Goal: Task Accomplishment & Management: Manage account settings

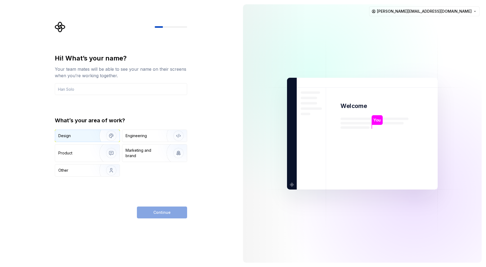
click at [96, 137] on img "button" at bounding box center [107, 136] width 35 height 36
click at [117, 87] on input "text" at bounding box center [121, 89] width 132 height 12
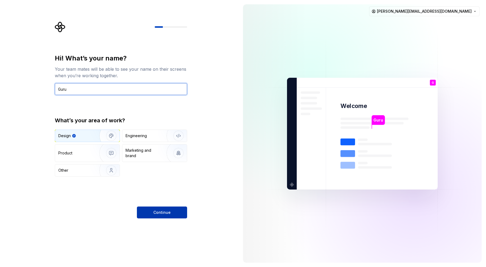
type input "Guru"
click at [166, 215] on button "Continue" at bounding box center [162, 212] width 50 height 12
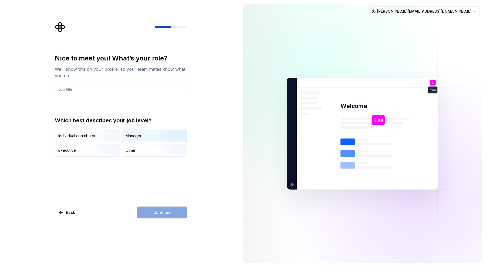
click at [148, 135] on div "Manager" at bounding box center [154, 136] width 65 height 12
click at [120, 91] on input "text" at bounding box center [121, 89] width 132 height 12
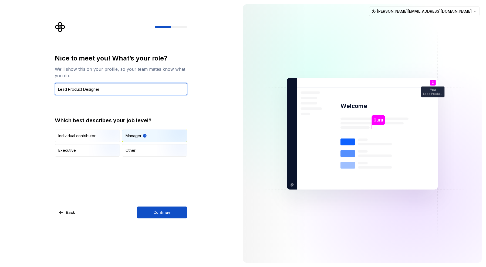
type input "Lead Product Designer"
click at [167, 219] on div "Nice to meet you! What’s your role? We’ll show this on your profile, so your te…" at bounding box center [119, 133] width 239 height 267
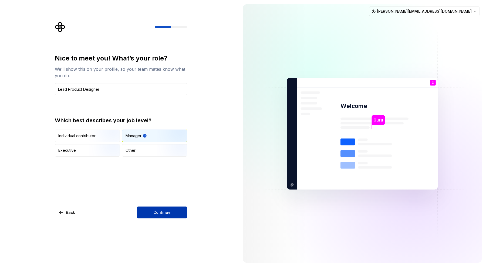
click at [162, 212] on span "Continue" at bounding box center [161, 212] width 17 height 5
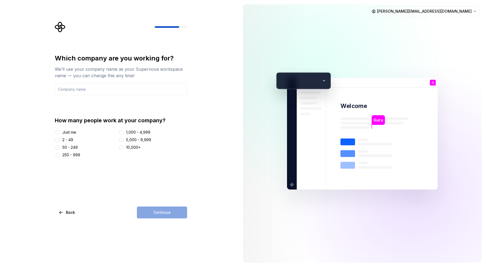
click at [70, 139] on div "2 - 49" at bounding box center [67, 139] width 11 height 5
click at [60, 139] on button "2 - 49" at bounding box center [57, 140] width 4 height 4
click at [65, 145] on div "50 - 249" at bounding box center [69, 147] width 15 height 5
click at [60, 145] on button "50 - 249" at bounding box center [57, 147] width 4 height 4
click at [88, 91] on input "text" at bounding box center [121, 89] width 132 height 12
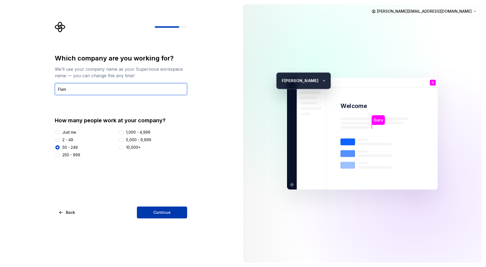
type input "Flam"
click at [159, 211] on span "Continue" at bounding box center [161, 212] width 17 height 5
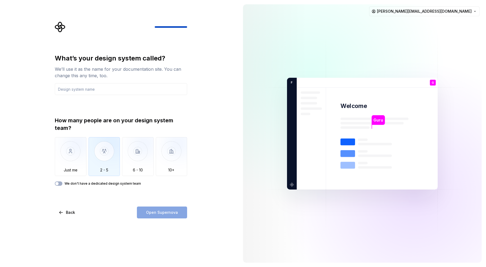
click at [107, 150] on img "button" at bounding box center [105, 155] width 32 height 36
click at [86, 87] on input "text" at bounding box center [121, 89] width 132 height 12
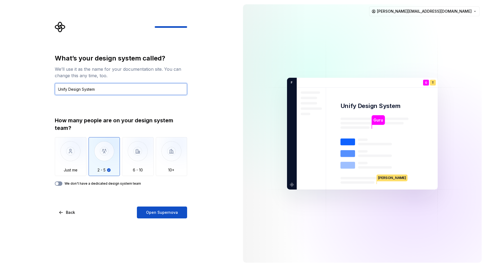
type input "Unify Design System"
click at [58, 184] on span "button" at bounding box center [56, 183] width 3 height 3
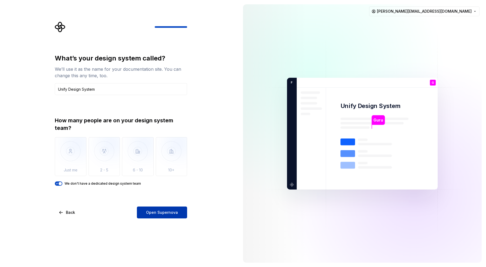
click at [160, 213] on span "Open Supernova" at bounding box center [162, 212] width 32 height 5
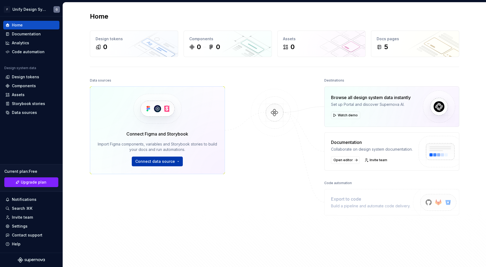
click at [172, 162] on span "Connect data source" at bounding box center [155, 161] width 40 height 5
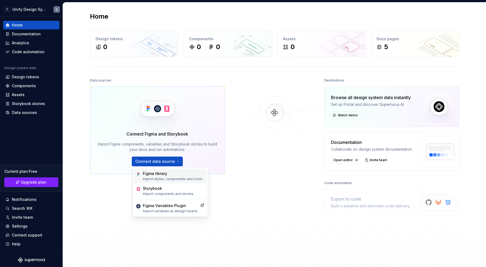
click at [172, 175] on div "Figma library" at bounding box center [173, 173] width 60 height 5
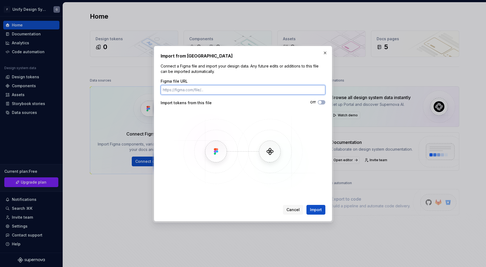
click at [191, 91] on input "Figma file URL" at bounding box center [243, 90] width 165 height 10
paste input "https://www.figma.com/design/ibKKzTPAv2nKat9Itw9ZfG/Unify-Design-System?node-id…"
type input "https://www.figma.com/design/ibKKzTPAv2nKat9Itw9ZfG/Unify-Design-System?node-id…"
click at [320, 101] on span "button" at bounding box center [319, 102] width 3 height 3
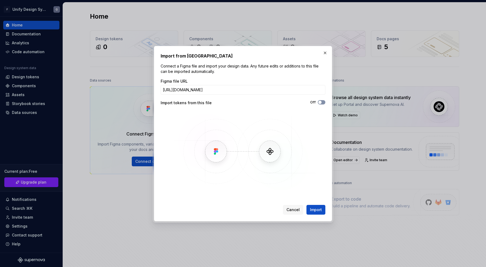
scroll to position [0, 0]
click at [318, 212] on span "Import" at bounding box center [316, 209] width 12 height 5
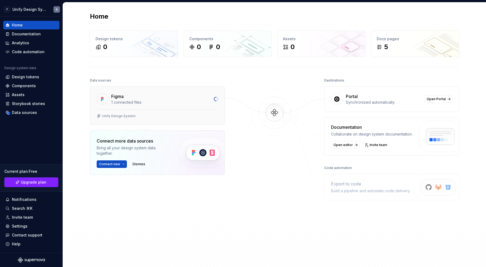
click at [162, 97] on div "Figma" at bounding box center [160, 96] width 99 height 6
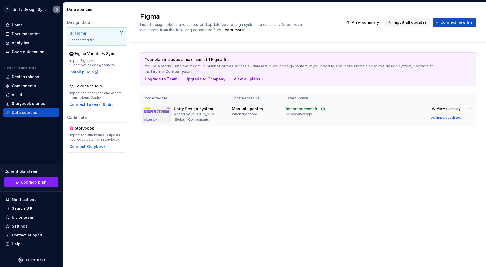
click at [255, 106] on td "Manual updates When triggered" at bounding box center [256, 114] width 54 height 23
click at [197, 109] on div "Unify Design System" at bounding box center [193, 108] width 39 height 5
click at [154, 113] on img at bounding box center [156, 114] width 27 height 17
click at [439, 106] on button "View summary" at bounding box center [446, 109] width 34 height 8
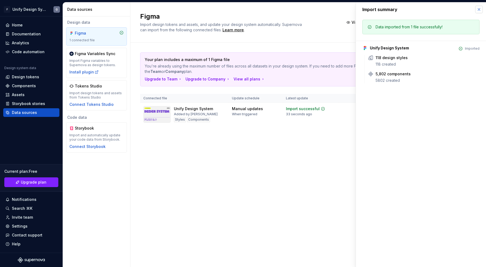
click at [478, 10] on button "button" at bounding box center [479, 10] width 8 height 8
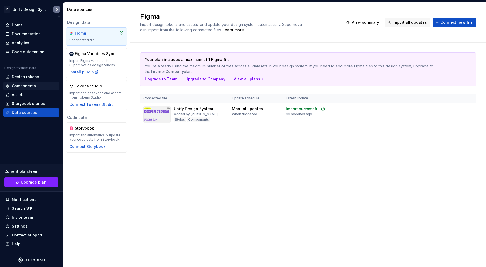
click at [35, 84] on div "Components" at bounding box center [31, 85] width 52 height 5
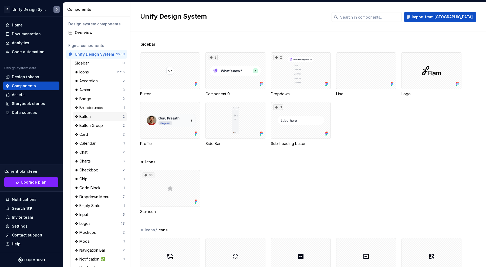
click at [103, 117] on div "❖ Button" at bounding box center [99, 116] width 48 height 5
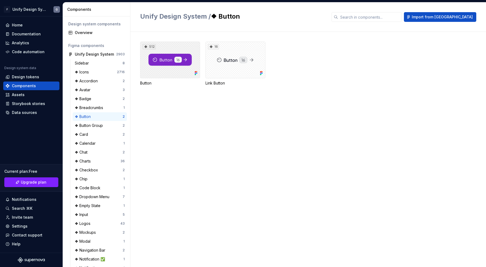
click at [170, 70] on div "512" at bounding box center [170, 60] width 60 height 37
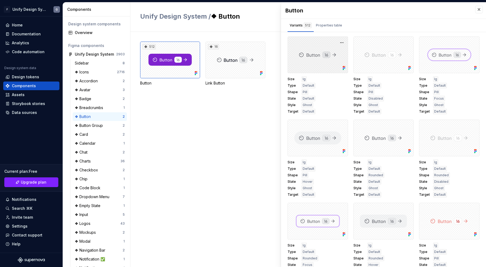
click at [306, 60] on div at bounding box center [317, 54] width 60 height 37
click at [340, 42] on button "button" at bounding box center [342, 43] width 8 height 8
click at [325, 24] on div "Properties table" at bounding box center [329, 25] width 26 height 5
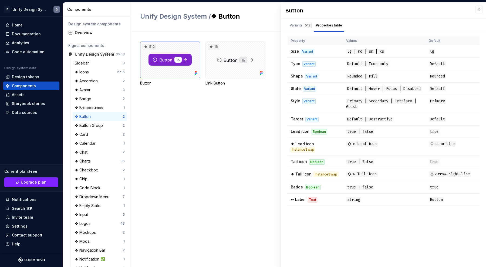
click at [240, 122] on div "512 Button 16 Link Button" at bounding box center [313, 149] width 346 height 235
click at [476, 9] on button "button" at bounding box center [479, 10] width 8 height 8
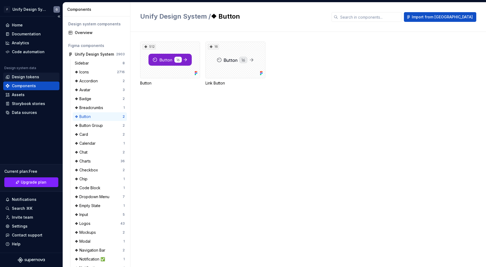
click at [27, 77] on div "Design tokens" at bounding box center [25, 76] width 27 height 5
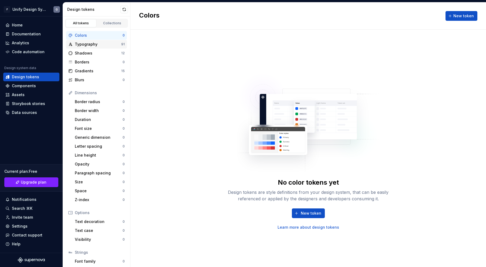
click at [99, 48] on div "Typography 91" at bounding box center [96, 44] width 61 height 9
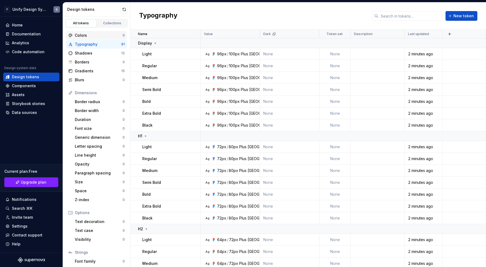
click at [97, 36] on div "Colors" at bounding box center [99, 35] width 48 height 5
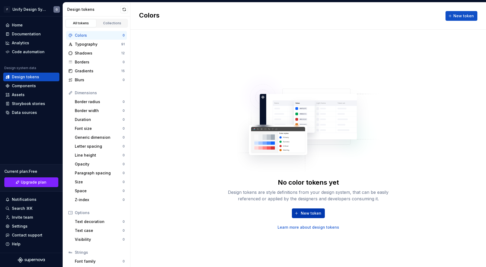
click at [304, 213] on span "New token" at bounding box center [311, 213] width 21 height 5
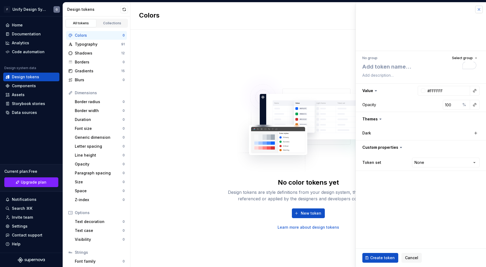
click at [477, 9] on button "button" at bounding box center [479, 10] width 8 height 8
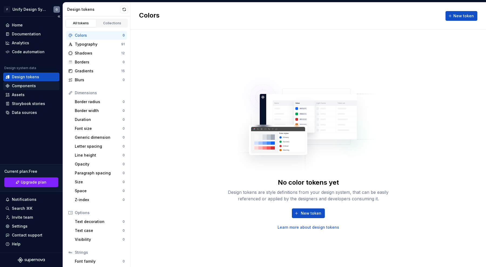
click at [30, 88] on div "Components" at bounding box center [24, 85] width 24 height 5
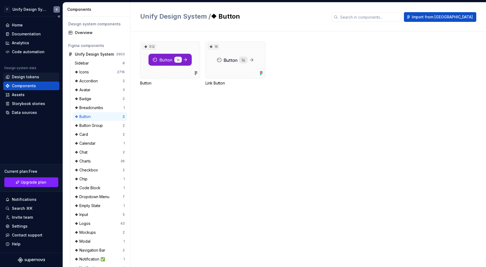
click at [37, 76] on div "Design tokens" at bounding box center [25, 76] width 27 height 5
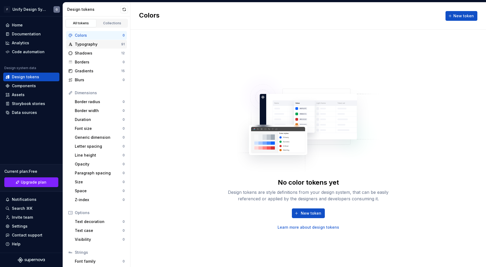
click at [99, 44] on div "Typography" at bounding box center [98, 44] width 46 height 5
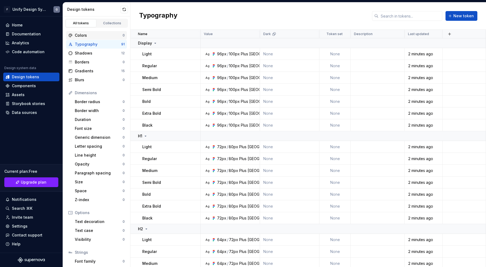
click at [99, 36] on div "Colors" at bounding box center [99, 35] width 48 height 5
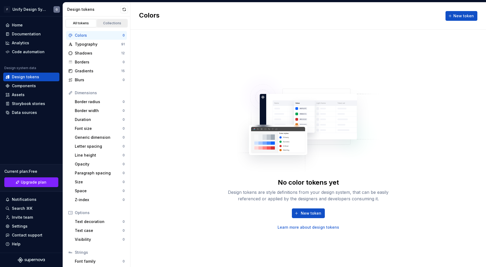
click at [106, 21] on link "Collections" at bounding box center [112, 23] width 31 height 8
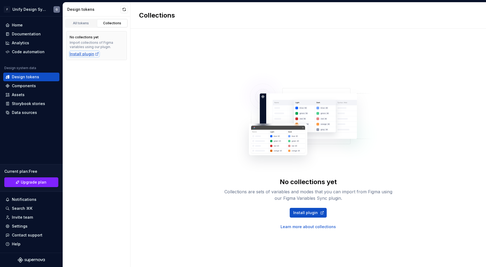
click at [90, 54] on div "Install plugin" at bounding box center [84, 53] width 29 height 5
click at [91, 51] on div "Install plugin" at bounding box center [84, 53] width 29 height 5
click at [90, 23] on div "All tokens" at bounding box center [80, 23] width 27 height 4
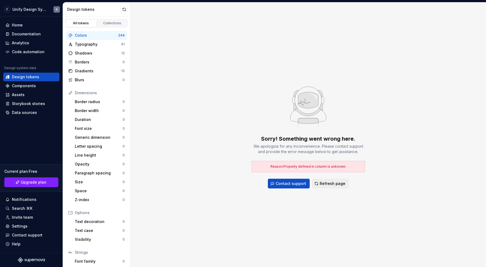
click at [246, 104] on div "Sorry! Something went wrong here. We apologize for any inconvenience. Please co…" at bounding box center [307, 134] width 355 height 265
click at [334, 185] on span "Refresh page" at bounding box center [333, 183] width 26 height 5
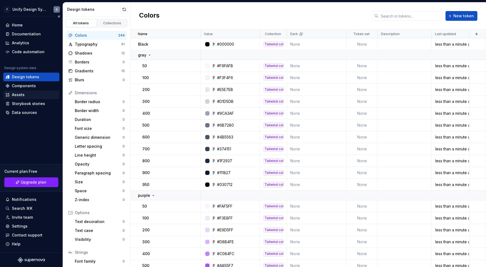
click at [39, 91] on div "Assets" at bounding box center [31, 94] width 56 height 9
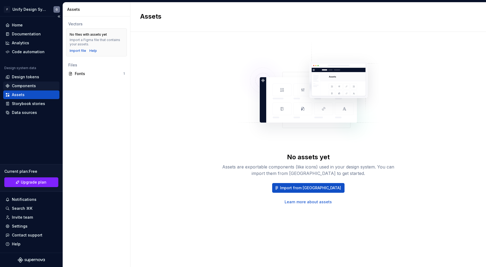
click at [34, 85] on div "Components" at bounding box center [24, 85] width 24 height 5
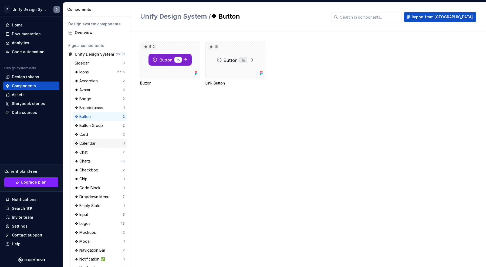
click at [97, 140] on div "❖ Calendar 1" at bounding box center [100, 143] width 54 height 9
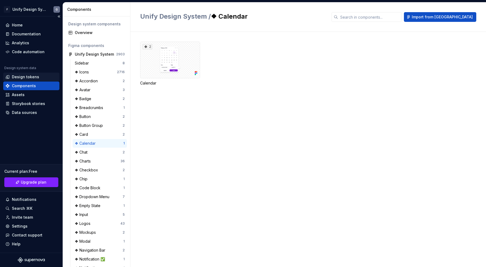
click at [22, 73] on div "Design tokens" at bounding box center [31, 77] width 56 height 9
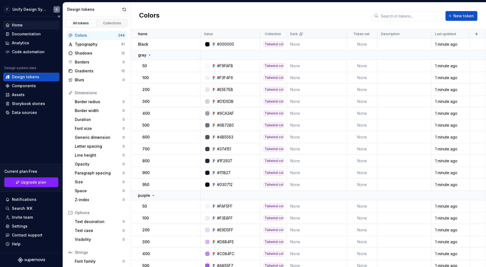
click at [25, 27] on div "Home" at bounding box center [31, 24] width 52 height 5
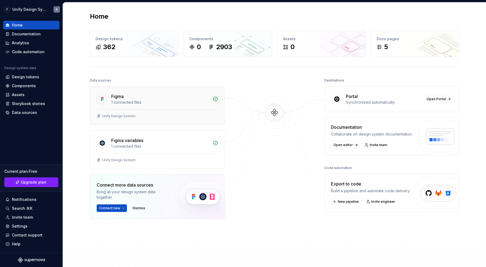
click at [185, 102] on div "1 connected files" at bounding box center [160, 102] width 98 height 5
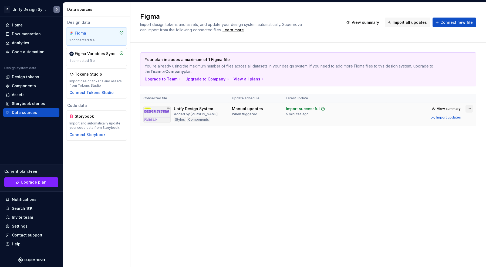
click at [468, 109] on html "F Unify Design System G Home Documentation Analytics Code automation Design sys…" at bounding box center [243, 133] width 486 height 267
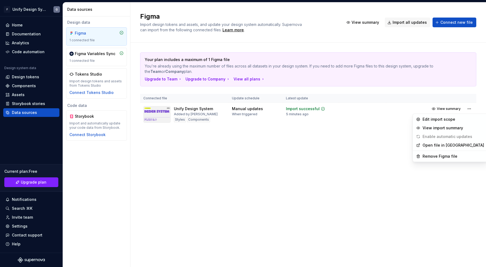
click at [340, 153] on html "F Unify Design System G Home Documentation Analytics Code automation Design sys…" at bounding box center [243, 133] width 486 height 267
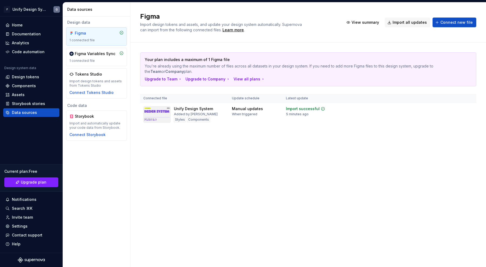
click at [126, 182] on div "Design data Figma 1 connected file Figma Variables Sync 1 connected file Tokens…" at bounding box center [96, 141] width 67 height 250
click at [34, 79] on div "Design tokens" at bounding box center [25, 76] width 27 height 5
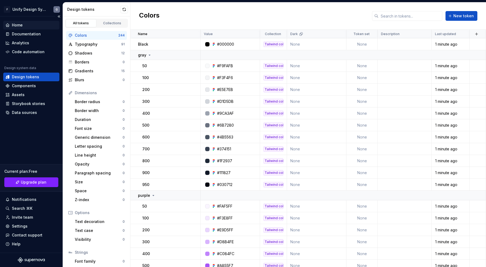
click at [34, 28] on div "Home" at bounding box center [31, 25] width 56 height 9
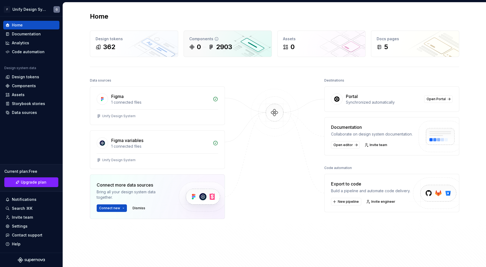
click at [204, 48] on div "0 2903" at bounding box center [227, 47] width 77 height 9
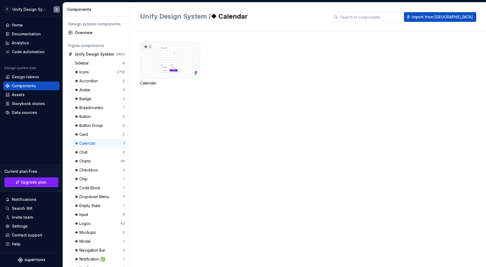
click at [253, 117] on div "2 Calendar" at bounding box center [313, 149] width 346 height 235
click at [18, 24] on div "Home" at bounding box center [17, 24] width 11 height 5
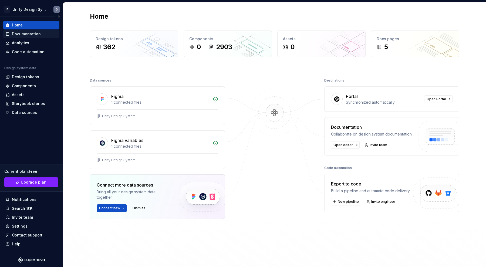
click at [23, 36] on div "Documentation" at bounding box center [26, 33] width 29 height 5
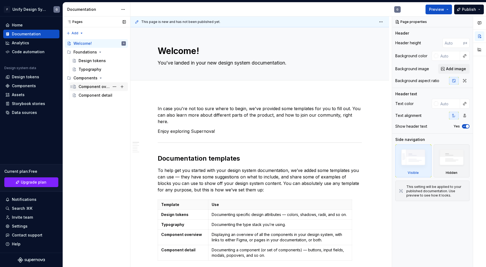
click at [100, 88] on div "Component overview" at bounding box center [94, 86] width 31 height 5
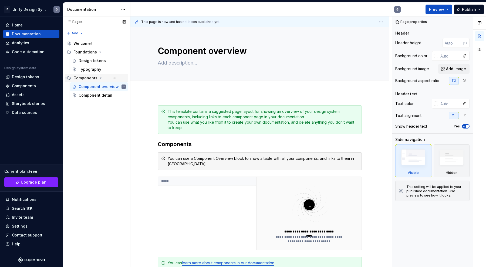
click at [90, 81] on div "Components" at bounding box center [99, 78] width 52 height 8
click at [115, 79] on button "Page tree" at bounding box center [115, 78] width 8 height 8
type textarea "*"
click at [99, 129] on div "Pages Pages Add Accessibility guide for tree Page tree. Navigate the tree with …" at bounding box center [96, 141] width 67 height 251
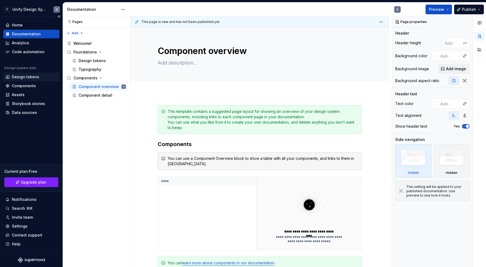
click at [22, 76] on div "Design tokens" at bounding box center [25, 76] width 27 height 5
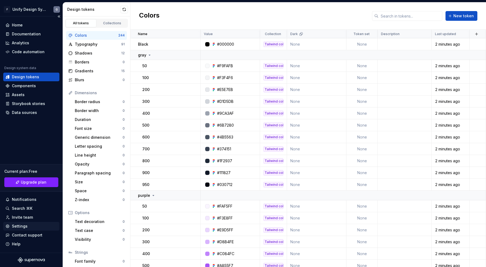
click at [30, 226] on div "Settings" at bounding box center [31, 225] width 52 height 5
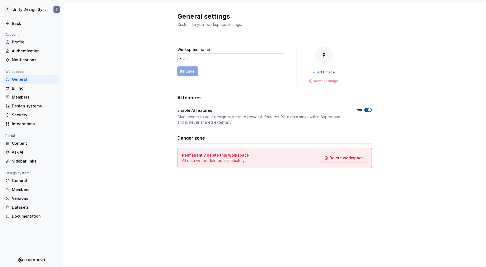
click at [213, 59] on input "Flam" at bounding box center [231, 58] width 108 height 10
type input "Flam Product Design"
click at [190, 72] on span "Save" at bounding box center [189, 71] width 9 height 5
click at [323, 72] on span "Add image" at bounding box center [326, 72] width 18 height 4
click at [152, 95] on div "Workspace name Flam Product Design Save FP Add image Remove image AI features E…" at bounding box center [274, 112] width 423 height 151
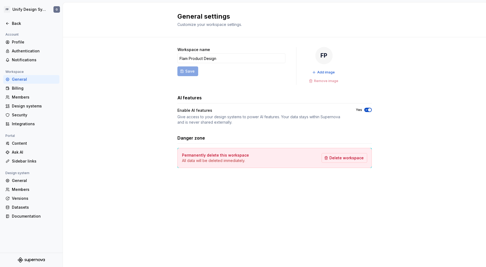
click at [322, 58] on div "FP" at bounding box center [323, 55] width 17 height 17
click at [323, 71] on span "Add image" at bounding box center [326, 72] width 18 height 4
click at [331, 72] on span "Add image" at bounding box center [326, 72] width 18 height 4
click at [332, 72] on span "Change image" at bounding box center [325, 72] width 23 height 4
click at [44, 107] on div "Design systems" at bounding box center [34, 105] width 45 height 5
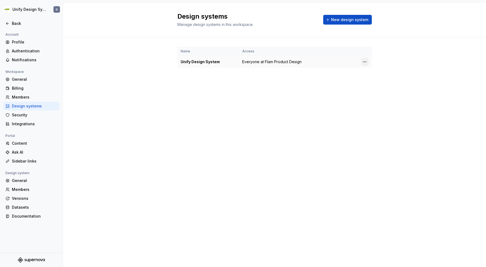
click at [363, 62] on html "Unify Design System G Back Account Profile Authentication Notifications Workspa…" at bounding box center [243, 133] width 486 height 267
click at [373, 71] on div "View members" at bounding box center [396, 72] width 51 height 5
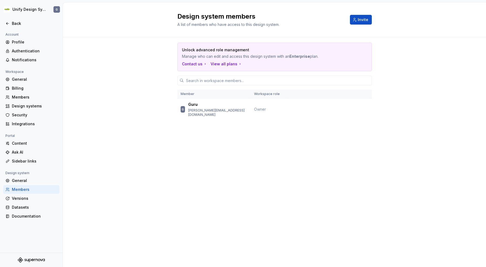
click at [106, 93] on div "Unlock advanced role management Manage who can edit and access this design syst…" at bounding box center [274, 88] width 423 height 103
click at [31, 88] on div "Billing" at bounding box center [34, 88] width 45 height 5
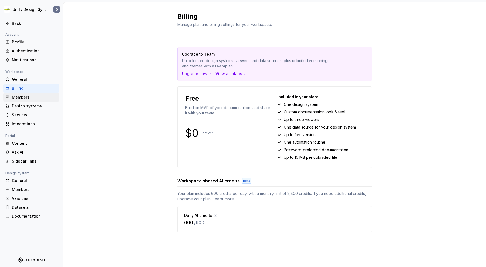
click at [27, 94] on div "Members" at bounding box center [31, 97] width 56 height 9
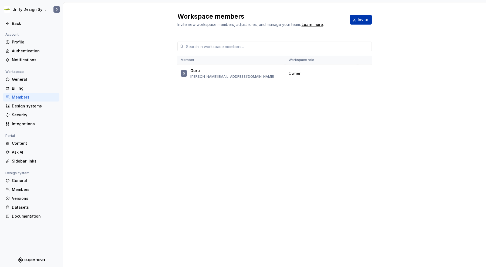
click at [358, 19] on span "Invite" at bounding box center [363, 19] width 11 height 5
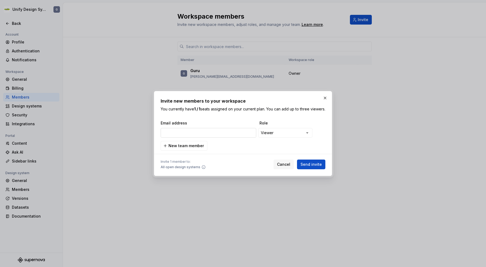
click at [215, 137] on input "email" at bounding box center [209, 133] width 96 height 10
paste input "[PERSON_NAME][EMAIL_ADDRESS][PERSON_NAME][DOMAIN_NAME]"
type input "[PERSON_NAME][EMAIL_ADDRESS][PERSON_NAME][DOMAIN_NAME]"
click at [291, 147] on div "**********" at bounding box center [243, 135] width 165 height 30
click at [287, 135] on div "**********" at bounding box center [243, 133] width 486 height 267
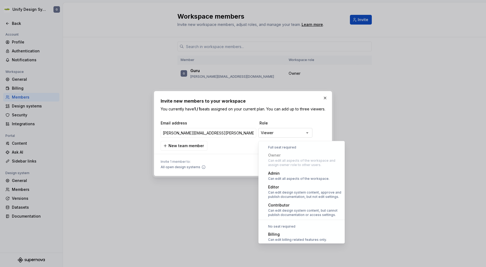
scroll to position [15, 0]
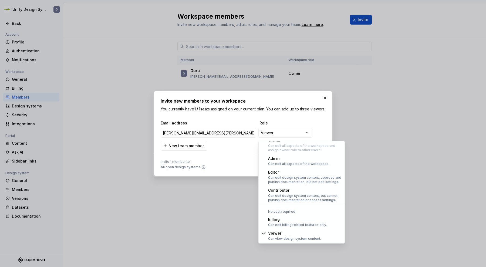
click at [298, 123] on div "**********" at bounding box center [243, 133] width 486 height 267
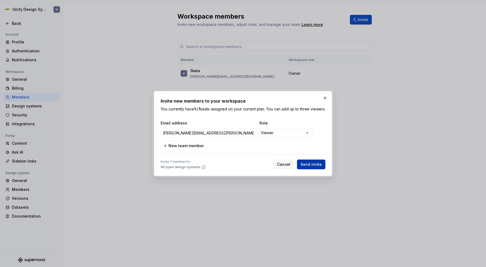
click at [313, 166] on span "Send invite" at bounding box center [310, 164] width 21 height 5
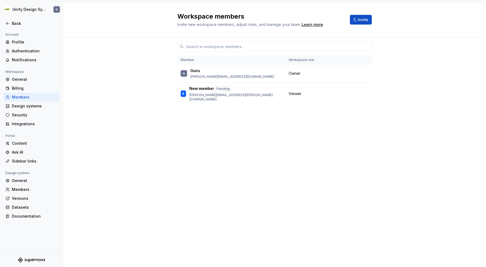
click at [121, 91] on div "Member Workspace role G Guru s.guruprasath@flamapp.com Owner R New member Pendi…" at bounding box center [274, 152] width 423 height 230
click at [365, 92] on button "button" at bounding box center [365, 94] width 8 height 8
click at [400, 83] on div "Member Workspace role G Guru [PERSON_NAME][EMAIL_ADDRESS][DOMAIN_NAME] Owner RB…" at bounding box center [274, 152] width 423 height 230
click at [17, 22] on div "Back" at bounding box center [34, 23] width 45 height 5
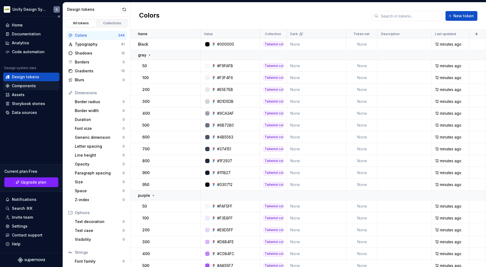
click at [36, 86] on div "Components" at bounding box center [31, 85] width 52 height 5
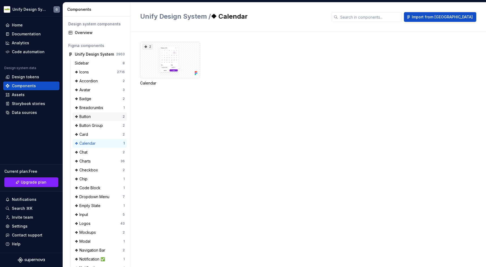
click at [86, 116] on div "❖ Button" at bounding box center [84, 116] width 18 height 5
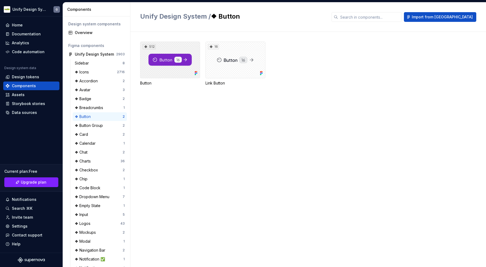
click at [161, 63] on div "512" at bounding box center [170, 60] width 60 height 37
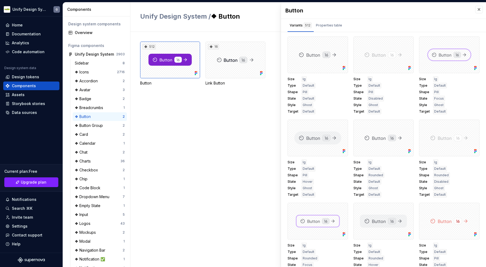
click at [230, 145] on div "512 Button 16 Link Button" at bounding box center [313, 149] width 346 height 235
click at [478, 10] on button "button" at bounding box center [479, 10] width 8 height 8
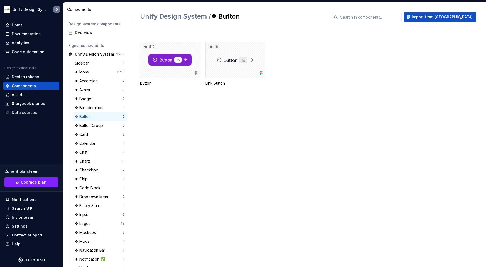
click at [355, 141] on div "512 Button 16 Link Button" at bounding box center [313, 149] width 346 height 235
click at [39, 77] on div "Design tokens" at bounding box center [31, 76] width 52 height 5
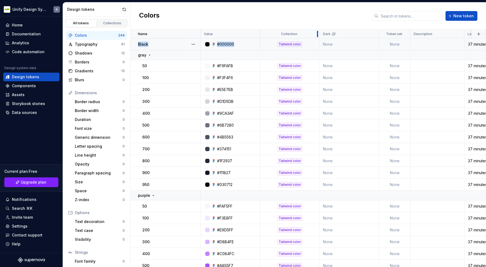
drag, startPoint x: 286, startPoint y: 35, endPoint x: 318, endPoint y: 38, distance: 32.8
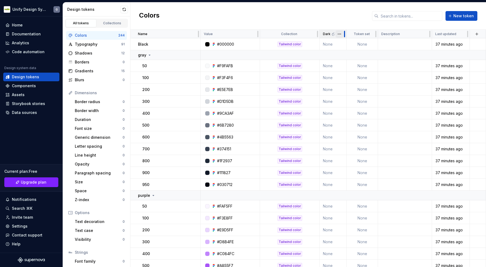
drag, startPoint x: 377, startPoint y: 34, endPoint x: 340, endPoint y: 33, distance: 36.4
click at [340, 33] on div "Dark" at bounding box center [333, 34] width 27 height 9
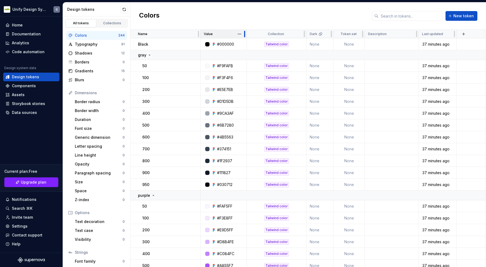
drag, startPoint x: 257, startPoint y: 35, endPoint x: 244, endPoint y: 35, distance: 13.2
click at [244, 35] on div at bounding box center [244, 34] width 1 height 6
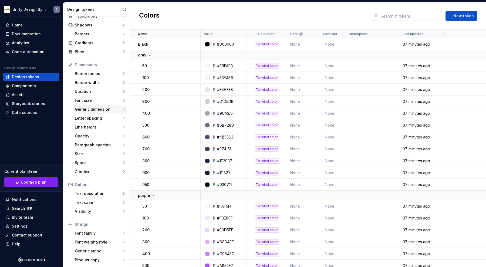
scroll to position [29, 0]
click at [94, 229] on div "Font family 0" at bounding box center [100, 232] width 54 height 9
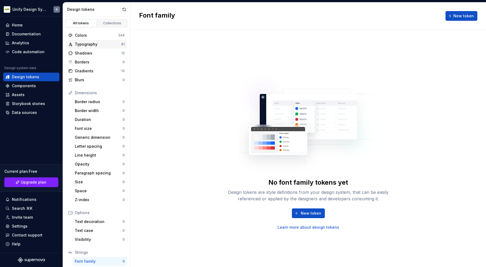
click at [98, 42] on div "Typography" at bounding box center [98, 44] width 46 height 5
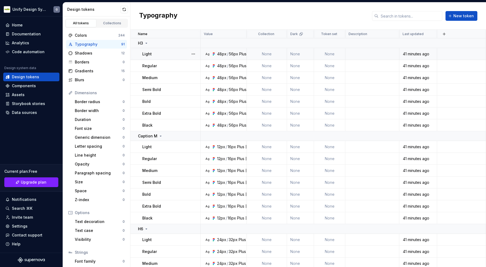
click at [172, 56] on div "Light" at bounding box center [171, 53] width 58 height 5
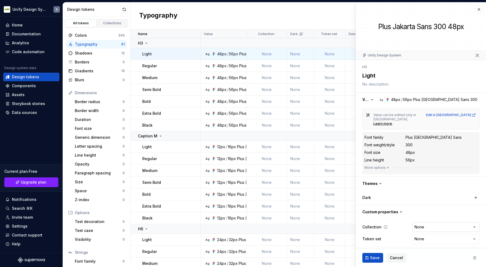
click at [429, 218] on html "Unify Design System G Home Documentation Analytics Code automation Design syste…" at bounding box center [243, 133] width 486 height 267
click at [424, 204] on html "Unify Design System G Home Documentation Analytics Code automation Design syste…" at bounding box center [243, 133] width 486 height 267
click at [429, 232] on html "Unify Design System G Home Documentation Analytics Code automation Design syste…" at bounding box center [243, 133] width 486 height 267
click at [395, 213] on html "Unify Design System G Home Documentation Analytics Code automation Design syste…" at bounding box center [243, 133] width 486 height 267
click at [395, 205] on button "button" at bounding box center [421, 212] width 130 height 14
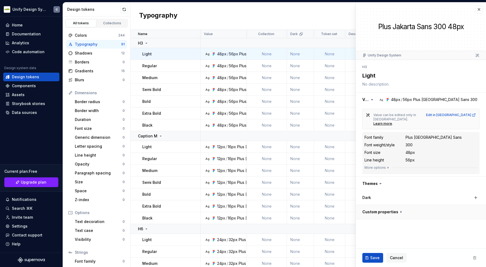
click at [395, 205] on button "button" at bounding box center [421, 212] width 130 height 14
click at [105, 25] on div "Collections" at bounding box center [112, 23] width 27 height 4
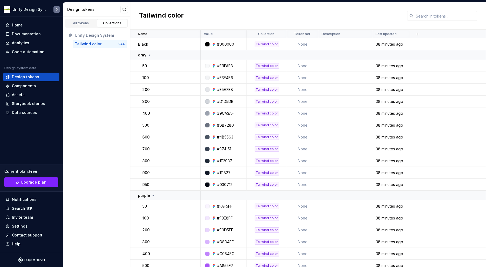
click at [97, 58] on div "All tokens Collections Unify Design System Tailwind color 244" at bounding box center [96, 141] width 67 height 250
click at [88, 24] on div "All tokens" at bounding box center [80, 23] width 27 height 4
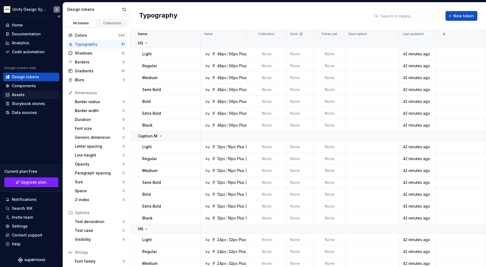
click at [27, 94] on div "Assets" at bounding box center [31, 94] width 52 height 5
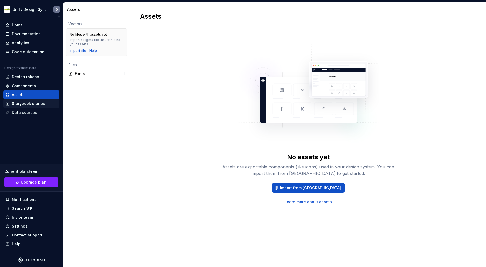
click at [32, 104] on div "Storybook stories" at bounding box center [28, 103] width 33 height 5
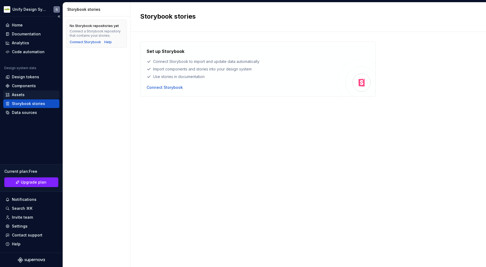
click at [31, 92] on div "Assets" at bounding box center [31, 94] width 56 height 9
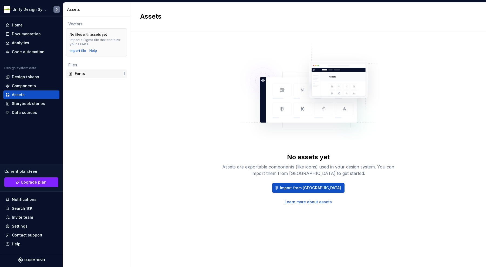
click at [84, 72] on div "Fonts" at bounding box center [99, 73] width 49 height 5
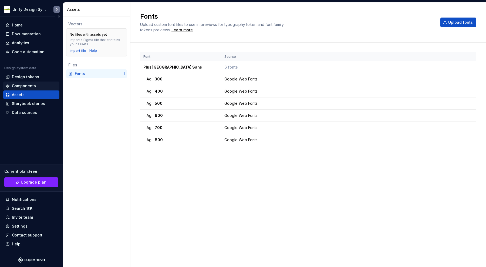
click at [36, 83] on div "Components" at bounding box center [31, 85] width 52 height 5
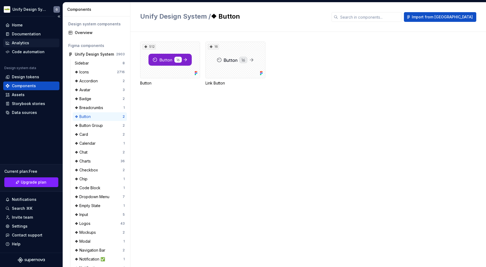
click at [36, 45] on div "Analytics" at bounding box center [31, 42] width 52 height 5
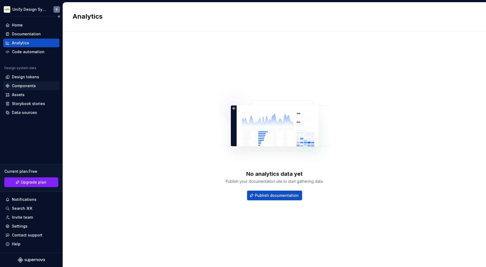
click at [29, 85] on div "Components" at bounding box center [24, 85] width 24 height 5
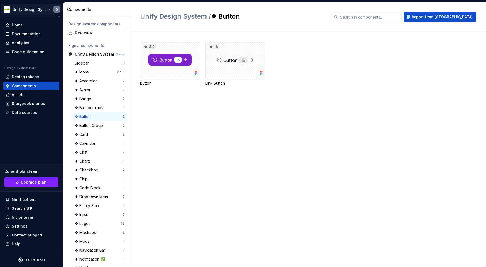
click at [38, 10] on html "Unify Design System G Home Documentation Analytics Code automation Design syste…" at bounding box center [243, 133] width 486 height 267
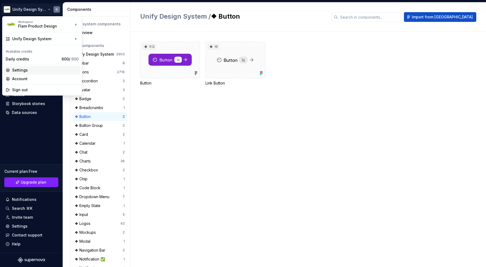
click at [39, 70] on div "Settings" at bounding box center [45, 69] width 66 height 5
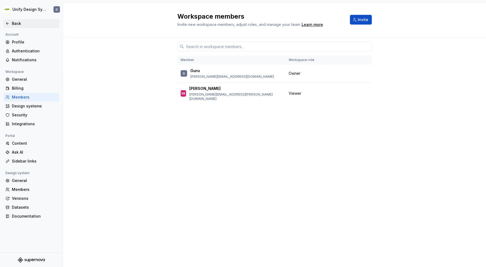
click at [18, 24] on div "Back" at bounding box center [34, 23] width 45 height 5
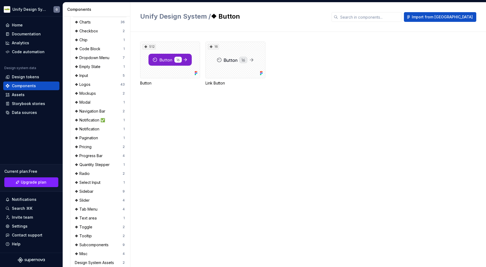
scroll to position [153, 0]
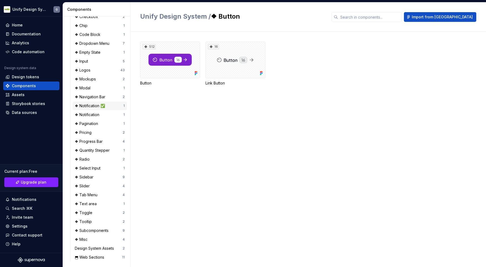
click at [97, 105] on div "❖ Notification ✅" at bounding box center [91, 105] width 32 height 5
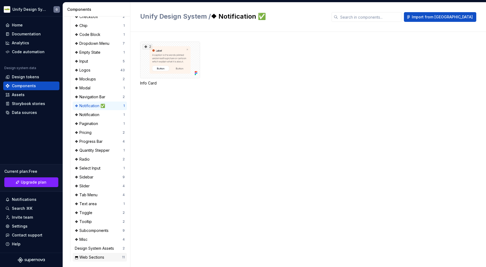
click at [101, 255] on div "⬒ Web Sections" at bounding box center [91, 257] width 32 height 5
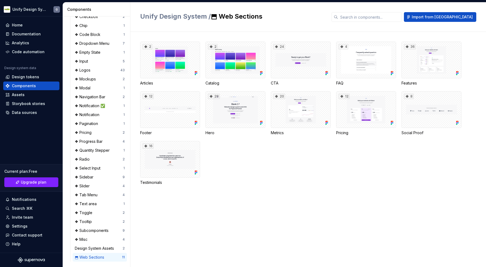
click at [244, 175] on div "2 Articles 2 Catalog 24 CTA 4 FAQ 36 Features 12 Footer 28 Hero 20 Metrics 12 P…" at bounding box center [313, 114] width 346 height 144
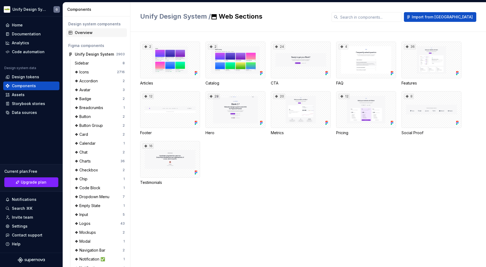
click at [100, 35] on div "Overview" at bounding box center [100, 32] width 50 height 5
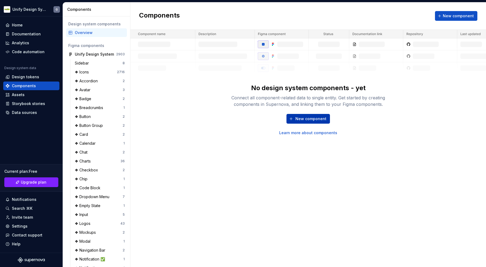
click at [294, 121] on button "New component" at bounding box center [307, 119] width 43 height 10
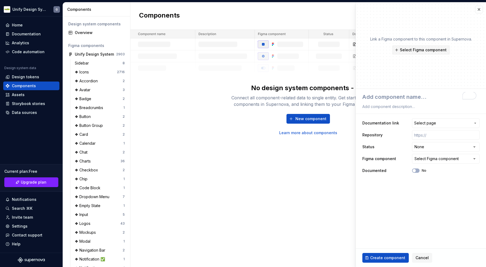
click at [329, 183] on div "Components New component No design system components - yet Connect all componen…" at bounding box center [307, 134] width 355 height 265
click at [480, 11] on button "button" at bounding box center [479, 10] width 8 height 8
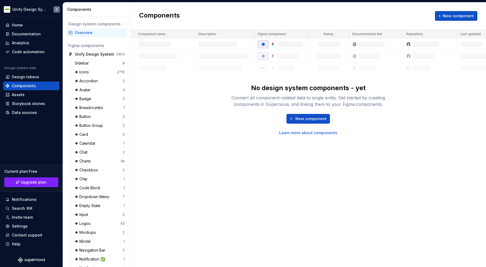
click at [189, 112] on div "No design system components - yet Connect all component-related data to single …" at bounding box center [307, 83] width 355 height 106
click at [87, 64] on div "Sidebar" at bounding box center [83, 62] width 16 height 5
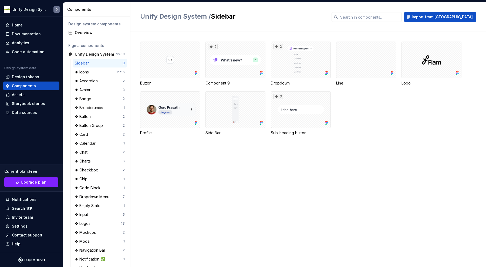
click at [278, 204] on div "Button 2 Component 9 2 Dropdown Line Logo Profile Side Bar 3 Sub-heading button" at bounding box center [313, 149] width 346 height 235
click at [182, 168] on div "Button 2 Component 9 2 Dropdown Line Logo Profile Side Bar 3 Sub-heading button" at bounding box center [313, 149] width 346 height 235
click at [104, 70] on div "❖ Icons" at bounding box center [96, 71] width 42 height 5
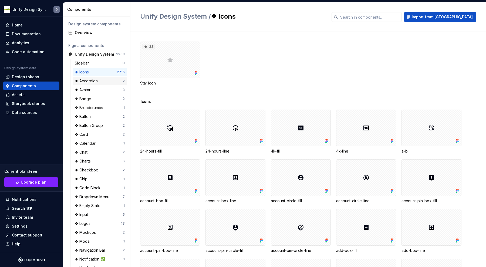
click at [94, 79] on div "❖ Accordion" at bounding box center [87, 80] width 25 height 5
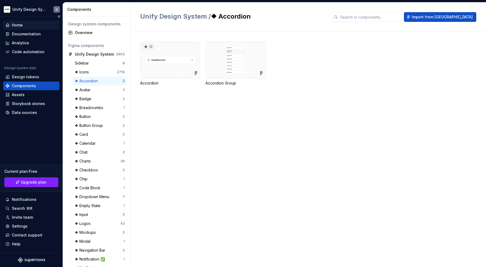
click at [21, 23] on div "Home" at bounding box center [17, 24] width 11 height 5
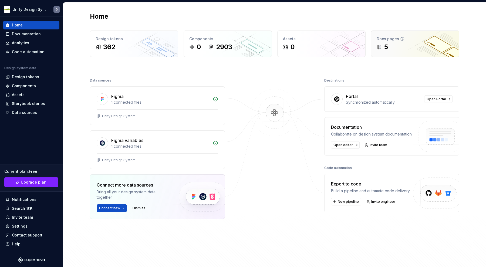
click at [426, 45] on div "5" at bounding box center [415, 47] width 77 height 9
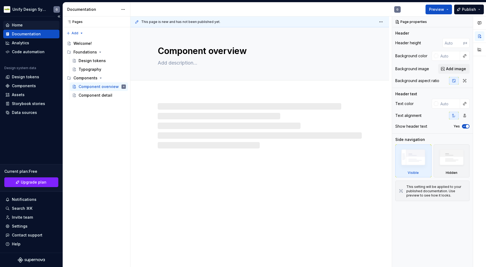
click at [18, 23] on div "Home" at bounding box center [17, 24] width 11 height 5
type textarea "*"
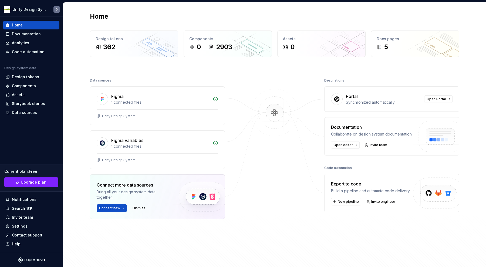
click at [82, 73] on div "Home Design tokens 362 Components 0 2903 Assets 0 Docs pages 5 Data sources Fig…" at bounding box center [274, 139] width 389 height 275
click at [218, 52] on div "Components 0 2903" at bounding box center [228, 44] width 88 height 26
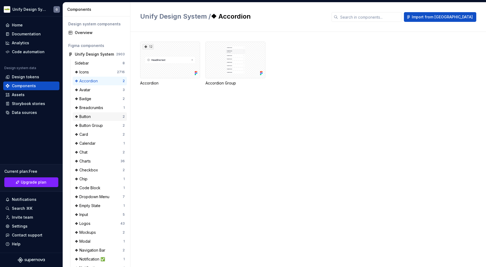
click at [92, 114] on div "❖ Button" at bounding box center [84, 116] width 18 height 5
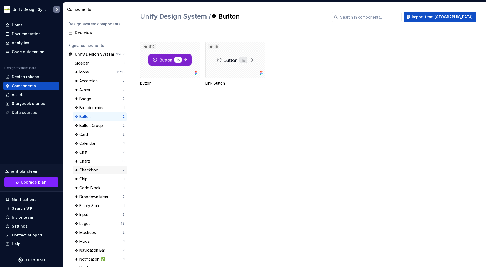
scroll to position [10, 0]
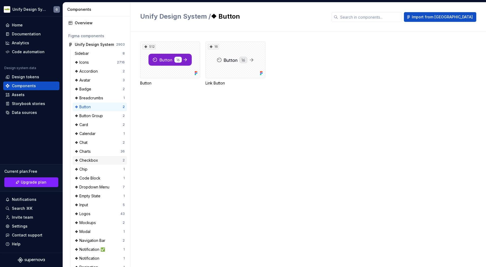
click at [93, 162] on div "❖ Checkbox" at bounding box center [87, 160] width 25 height 5
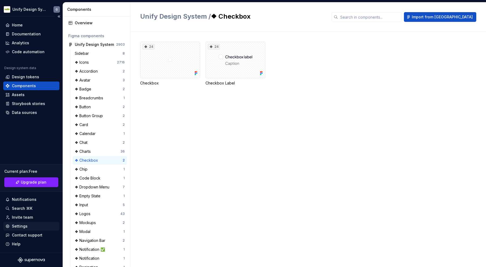
click at [23, 229] on div "Settings" at bounding box center [31, 226] width 56 height 9
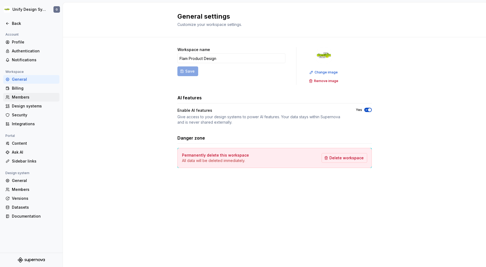
click at [34, 100] on div "Members" at bounding box center [34, 96] width 45 height 5
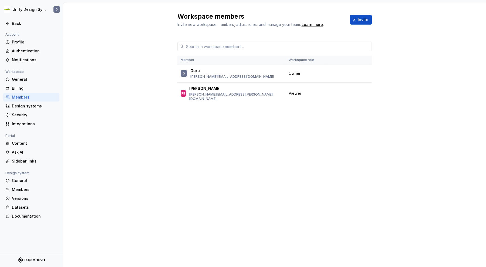
click at [359, 15] on div "Workspace members Invite new workspace members, adjust roles, and manage your t…" at bounding box center [274, 19] width 194 height 15
click at [361, 18] on span "Invite" at bounding box center [363, 19] width 11 height 5
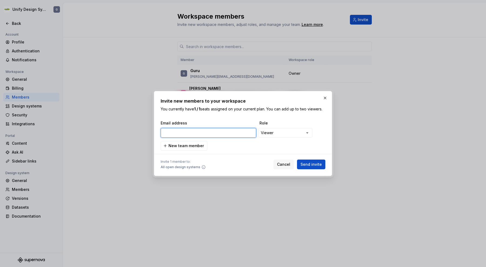
paste input "[EMAIL_ADDRESS][PERSON_NAME][DOMAIN_NAME]"
type input "[EMAIL_ADDRESS][PERSON_NAME][DOMAIN_NAME]"
click at [293, 143] on div "**********" at bounding box center [243, 135] width 165 height 30
click at [315, 161] on button "Send invite" at bounding box center [311, 165] width 28 height 10
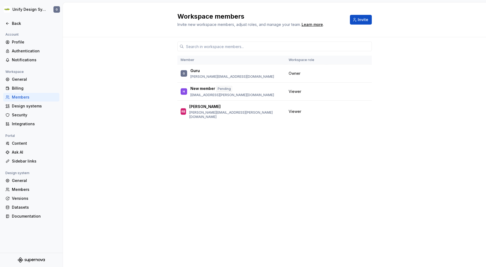
click at [327, 153] on div "Member Workspace role [PERSON_NAME] [PERSON_NAME][EMAIL_ADDRESS][DOMAIN_NAME] O…" at bounding box center [274, 141] width 194 height 209
click at [366, 143] on div "Member Workspace role [PERSON_NAME] [PERSON_NAME][EMAIL_ADDRESS][DOMAIN_NAME] O…" at bounding box center [274, 141] width 194 height 209
click at [259, 160] on div "Member Workspace role [PERSON_NAME] [PERSON_NAME][EMAIL_ADDRESS][DOMAIN_NAME] O…" at bounding box center [274, 141] width 194 height 209
